Goal: Transaction & Acquisition: Download file/media

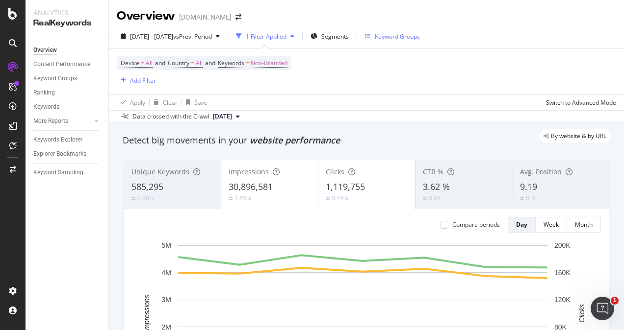
click at [420, 33] on div "Keyword Groups" at bounding box center [397, 36] width 45 height 8
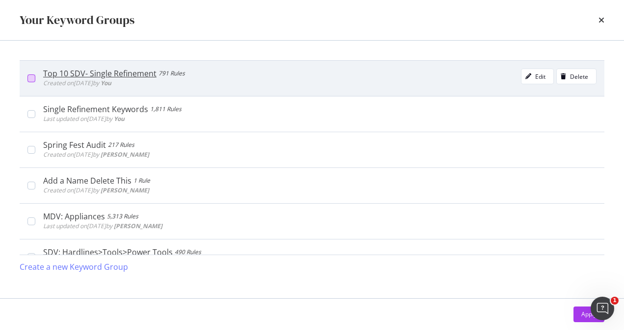
click at [31, 80] on div "modal" at bounding box center [31, 79] width 8 height 8
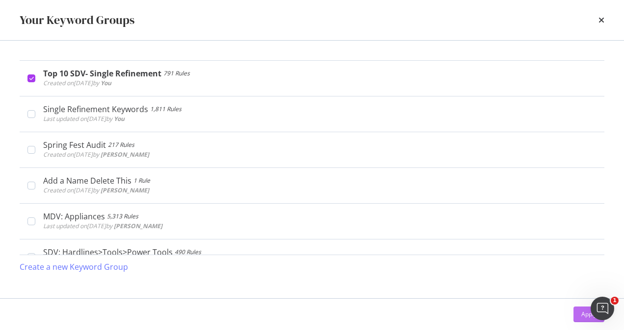
click at [581, 318] on div "Apply" at bounding box center [588, 314] width 15 height 8
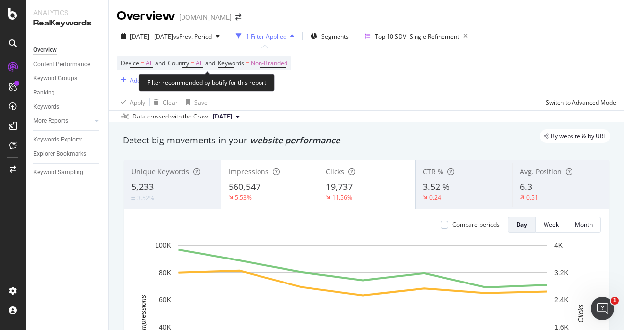
click at [230, 68] on span "Device = All and Country = All and Keywords = Non-Branded" at bounding box center [204, 63] width 167 height 14
click at [229, 65] on span "Keywords" at bounding box center [231, 63] width 26 height 8
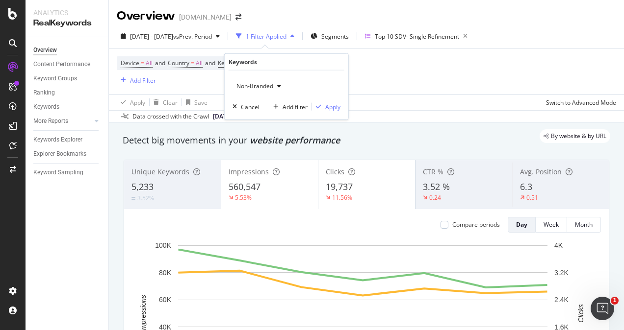
click at [276, 84] on div "button" at bounding box center [279, 86] width 12 height 6
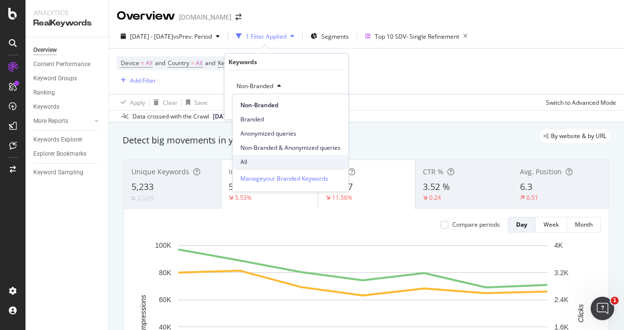
click at [252, 161] on span "All" at bounding box center [290, 162] width 100 height 9
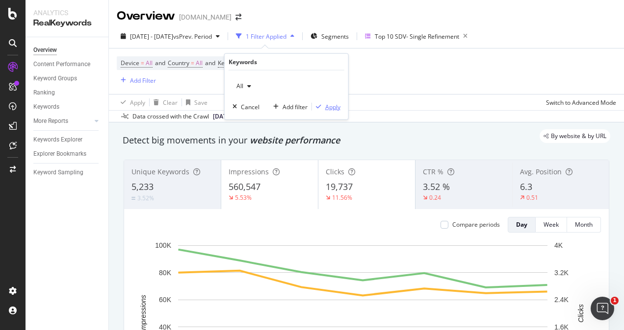
click at [335, 106] on div "Apply" at bounding box center [332, 106] width 15 height 8
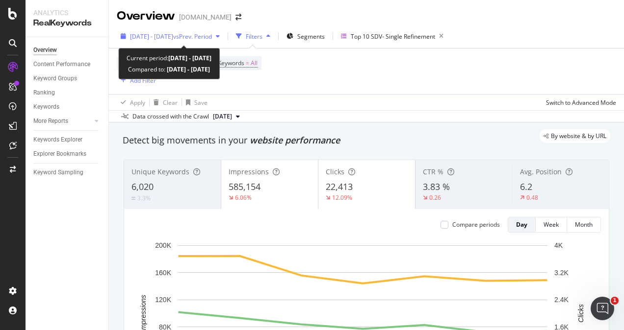
click at [173, 36] on span "[DATE] - [DATE]" at bounding box center [151, 36] width 43 height 8
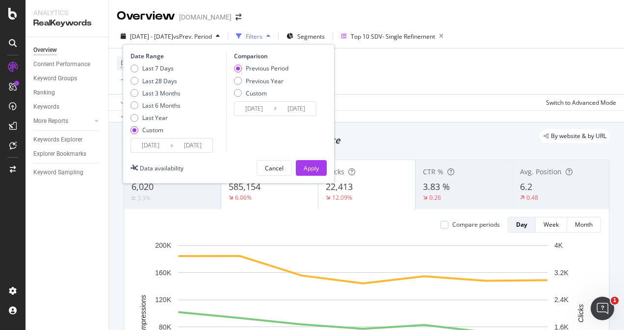
click at [156, 146] on input "[DATE]" at bounding box center [150, 146] width 39 height 14
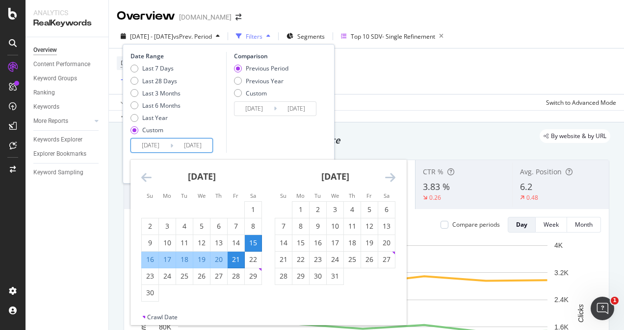
click at [391, 176] on icon "Move forward to switch to the next month." at bounding box center [390, 178] width 10 height 12
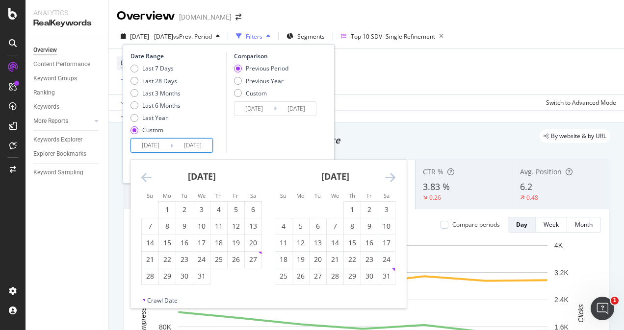
click at [391, 176] on icon "Move forward to switch to the next month." at bounding box center [390, 178] width 10 height 12
click at [144, 176] on icon "Move backward to switch to the previous month." at bounding box center [146, 178] width 10 height 12
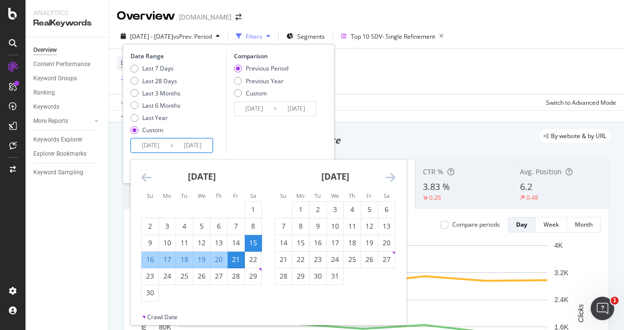
click at [143, 176] on icon "Move backward to switch to the previous month." at bounding box center [146, 178] width 10 height 12
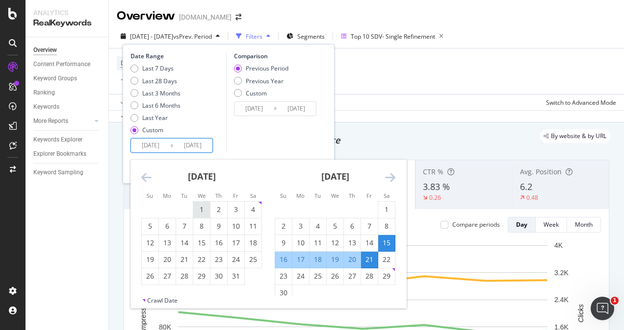
click at [203, 208] on div "1" at bounding box center [201, 210] width 17 height 10
type input "[DATE]"
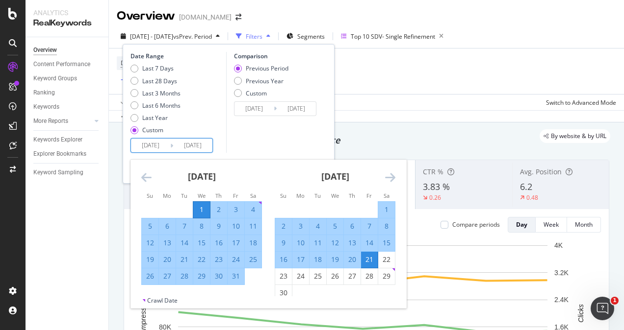
click at [389, 178] on icon "Move forward to switch to the next month." at bounding box center [390, 178] width 10 height 12
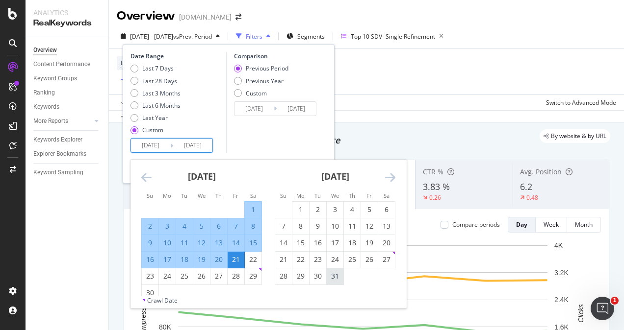
click at [333, 276] on div "31" at bounding box center [334, 277] width 17 height 10
type input "[DATE]"
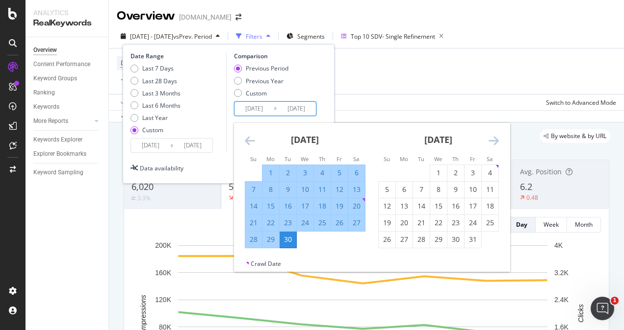
click at [257, 109] on input "[DATE]" at bounding box center [253, 109] width 39 height 14
click at [493, 141] on icon "Move forward to switch to the next month." at bounding box center [493, 141] width 10 height 12
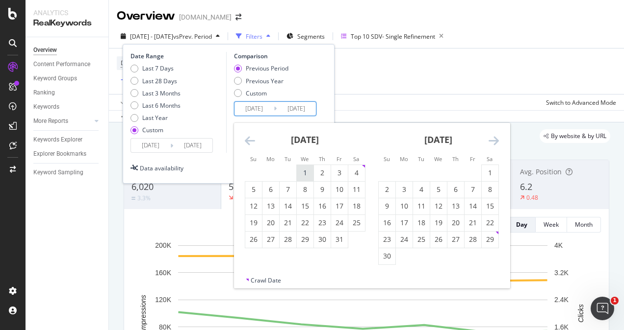
click at [301, 170] on div "1" at bounding box center [305, 173] width 17 height 10
type input "[DATE]"
click at [493, 142] on icon "Move forward to switch to the next month." at bounding box center [493, 141] width 10 height 12
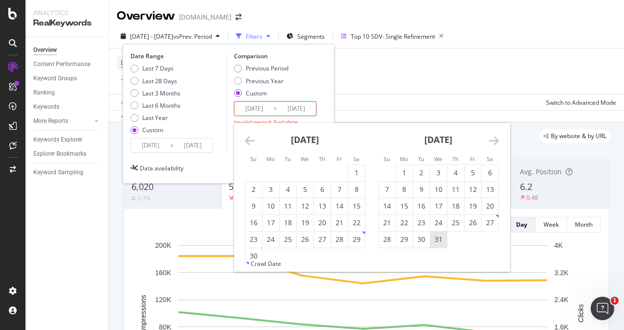
click at [435, 237] on div "31" at bounding box center [438, 240] width 17 height 10
type input "[DATE]"
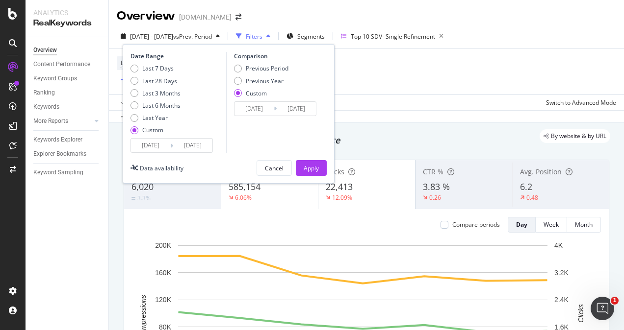
click at [155, 145] on input "[DATE]" at bounding box center [150, 146] width 39 height 14
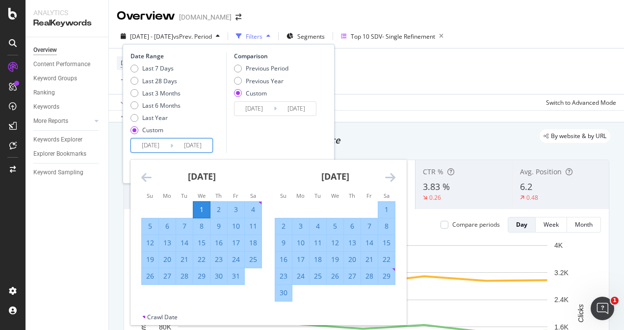
click at [349, 179] on strong "[DATE]" at bounding box center [335, 177] width 28 height 12
click at [390, 176] on icon "Move forward to switch to the next month." at bounding box center [390, 178] width 10 height 12
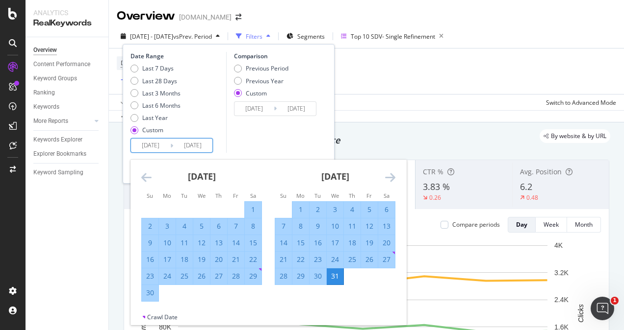
click at [390, 176] on icon "Move forward to switch to the next month." at bounding box center [390, 178] width 10 height 12
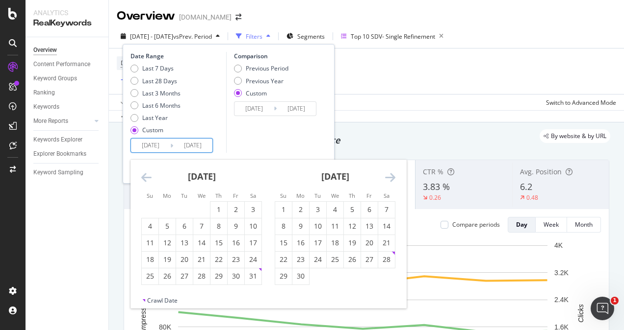
click at [390, 176] on icon "Move forward to switch to the next month." at bounding box center [390, 178] width 10 height 12
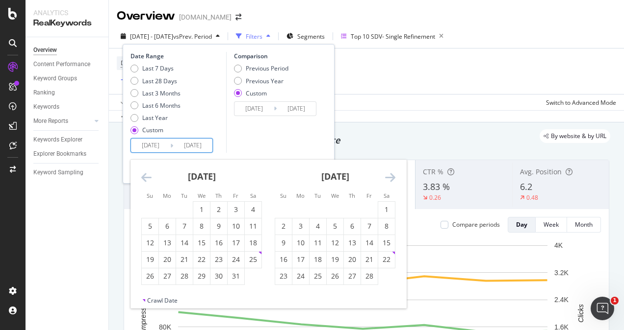
click at [390, 176] on icon "Move forward to switch to the next month." at bounding box center [390, 178] width 10 height 12
click at [354, 212] on div "1" at bounding box center [352, 210] width 17 height 10
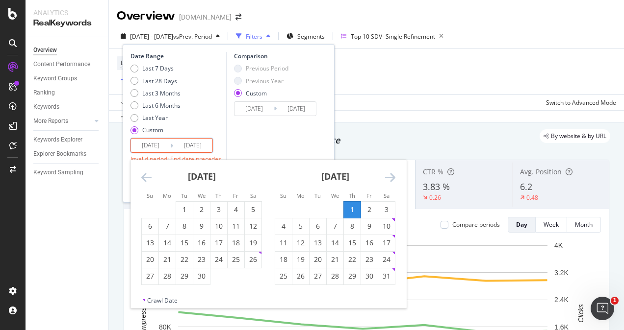
type input "[DATE]"
click at [388, 178] on icon "Move forward to switch to the next month." at bounding box center [390, 178] width 10 height 12
click at [350, 276] on div "31" at bounding box center [352, 277] width 17 height 10
type input "[DATE]"
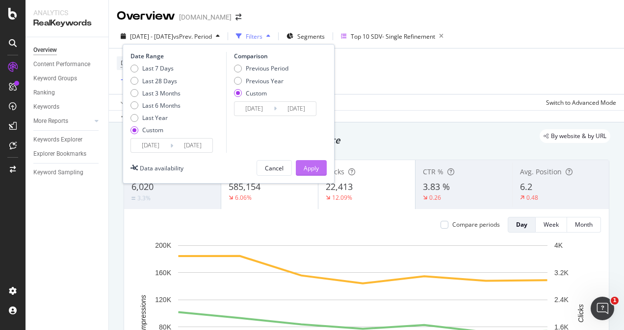
click at [318, 164] on div "Apply" at bounding box center [310, 168] width 15 height 8
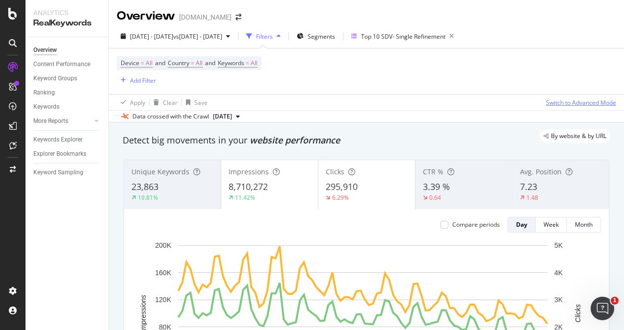
click at [554, 101] on div "Switch to Advanced Mode" at bounding box center [581, 103] width 70 height 8
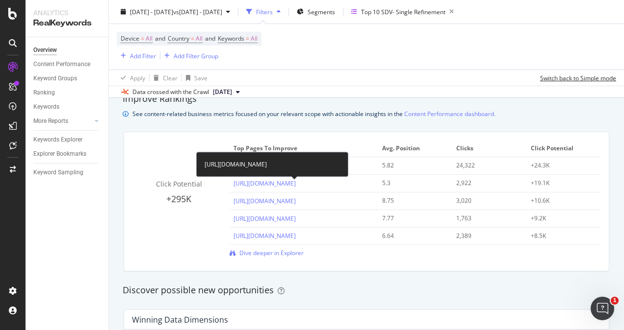
scroll to position [686, 0]
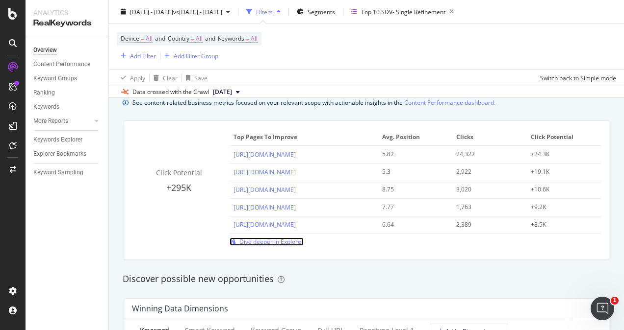
click at [283, 239] on span "Dive deeper in Explorer" at bounding box center [271, 242] width 64 height 8
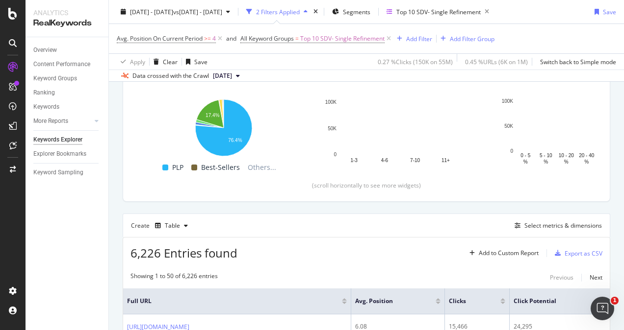
scroll to position [196, 0]
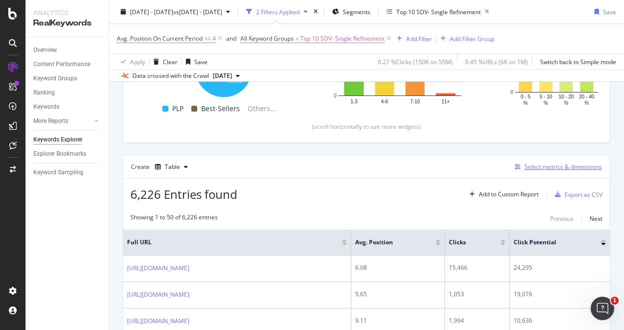
click at [524, 168] on div "Select metrics & dimensions" at bounding box center [562, 167] width 77 height 8
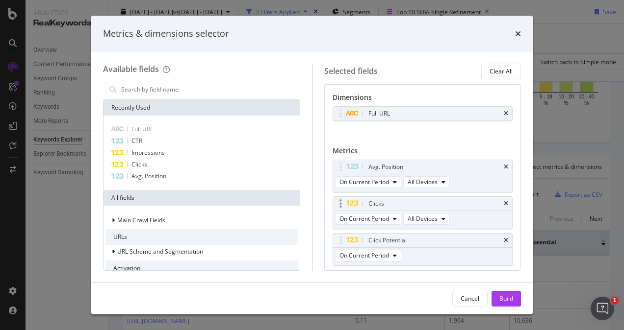
scroll to position [26, 0]
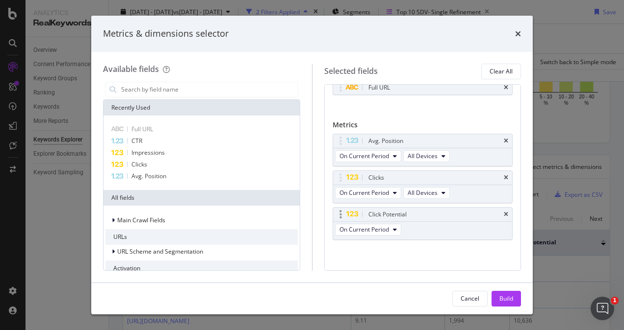
click at [495, 214] on div "Click Potential" at bounding box center [422, 215] width 179 height 14
click at [503, 139] on icon "times" at bounding box center [505, 141] width 4 height 6
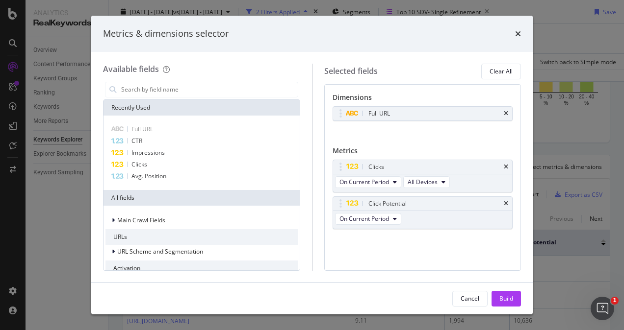
scroll to position [0, 0]
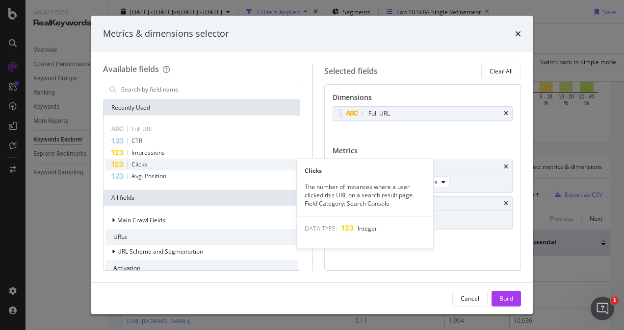
click at [145, 164] on span "Clicks" at bounding box center [139, 164] width 16 height 8
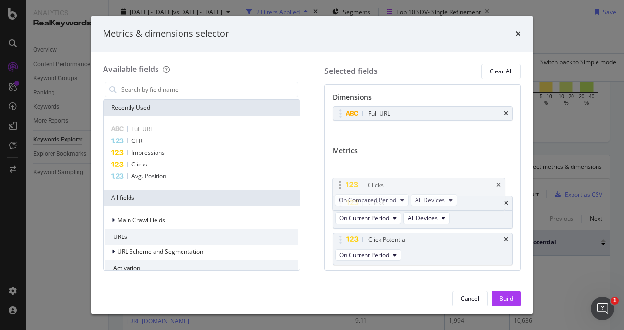
drag, startPoint x: 360, startPoint y: 239, endPoint x: 360, endPoint y: 185, distance: 53.9
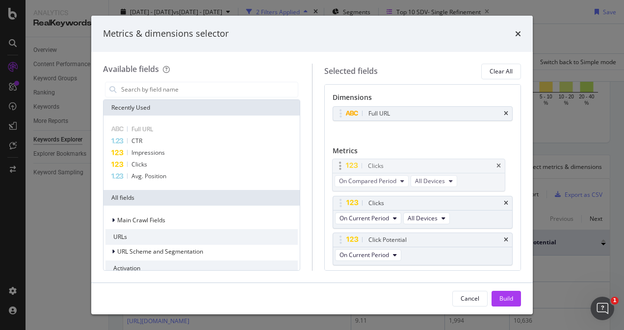
click at [360, 185] on body "Analytics RealKeywords Overview Content Performance Keyword Groups Ranking Keyw…" at bounding box center [312, 165] width 624 height 330
click at [360, 185] on div "Clicks On Compared Period All Devices" at bounding box center [418, 175] width 173 height 33
drag, startPoint x: 356, startPoint y: 207, endPoint x: 355, endPoint y: 167, distance: 40.2
click at [355, 167] on body "Analytics RealKeywords Overview Content Performance Keyword Groups Ranking Keyw…" at bounding box center [312, 165] width 624 height 330
click at [154, 154] on span "Impressions" at bounding box center [147, 153] width 33 height 8
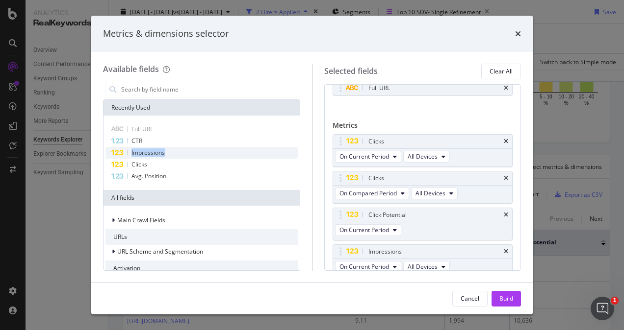
click at [154, 154] on span "Impressions" at bounding box center [147, 153] width 33 height 8
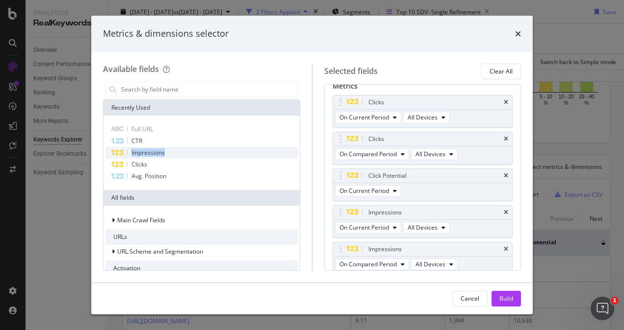
scroll to position [66, 0]
click at [503, 172] on icon "times" at bounding box center [505, 175] width 4 height 6
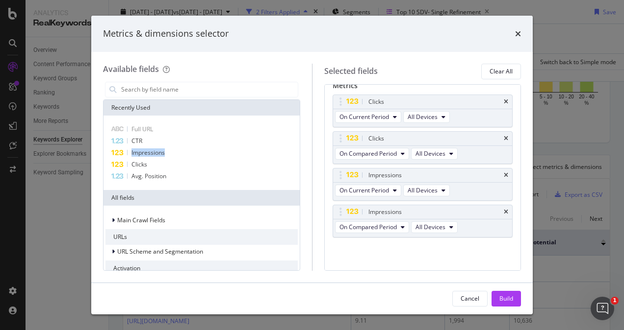
scroll to position [62, 0]
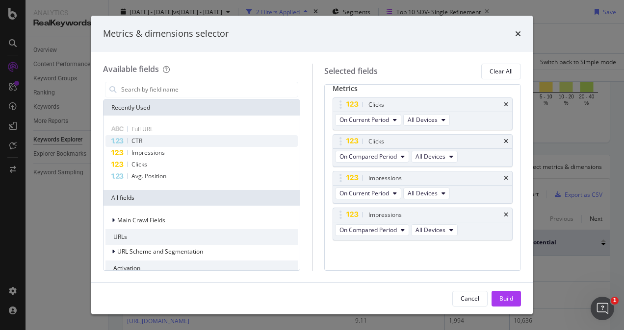
click at [137, 142] on span "CTR" at bounding box center [136, 141] width 11 height 8
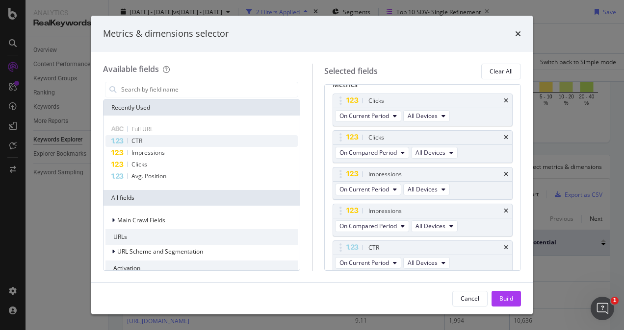
click at [137, 142] on span "CTR" at bounding box center [136, 141] width 11 height 8
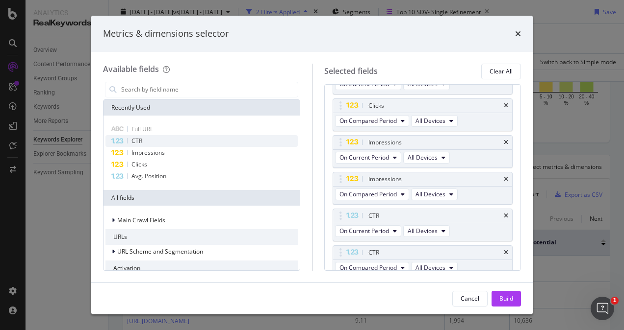
scroll to position [103, 0]
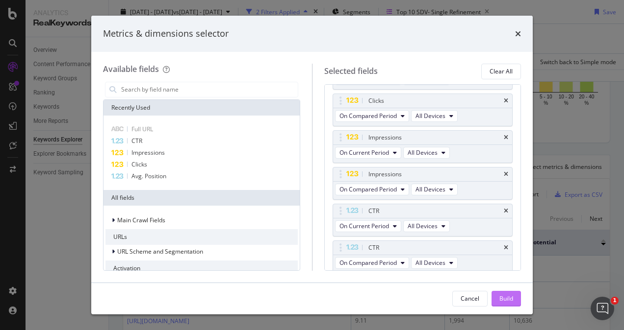
click at [501, 299] on div "Build" at bounding box center [506, 299] width 14 height 8
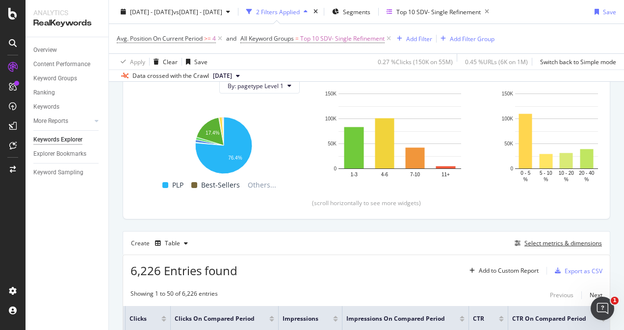
scroll to position [106, 0]
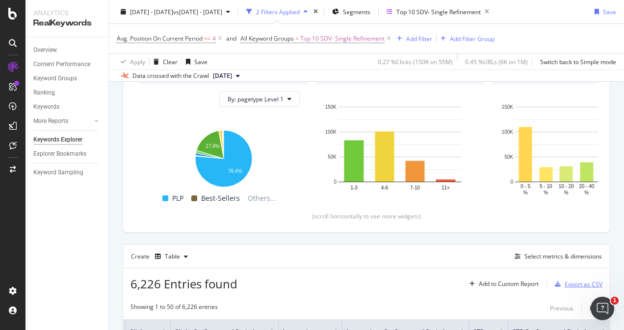
click at [564, 282] on div "Export as CSV" at bounding box center [583, 284] width 38 height 8
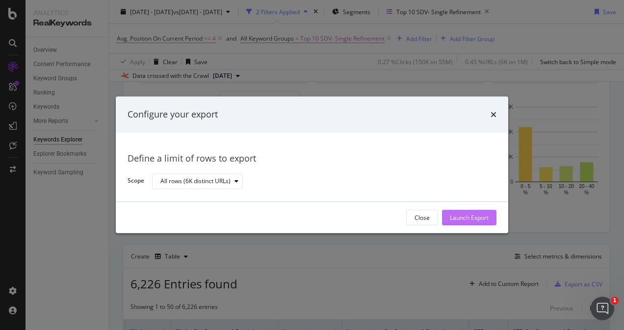
click at [460, 224] on div "Launch Export" at bounding box center [469, 218] width 39 height 15
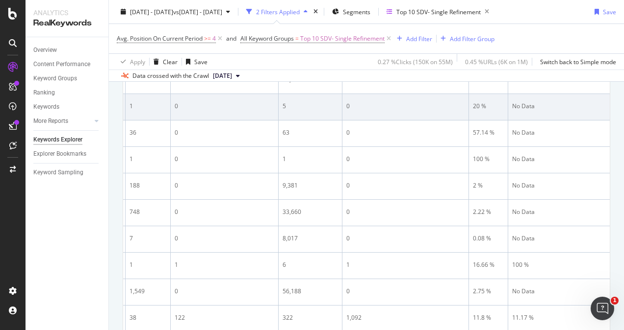
scroll to position [597, 0]
